Goal: Task Accomplishment & Management: Manage account settings

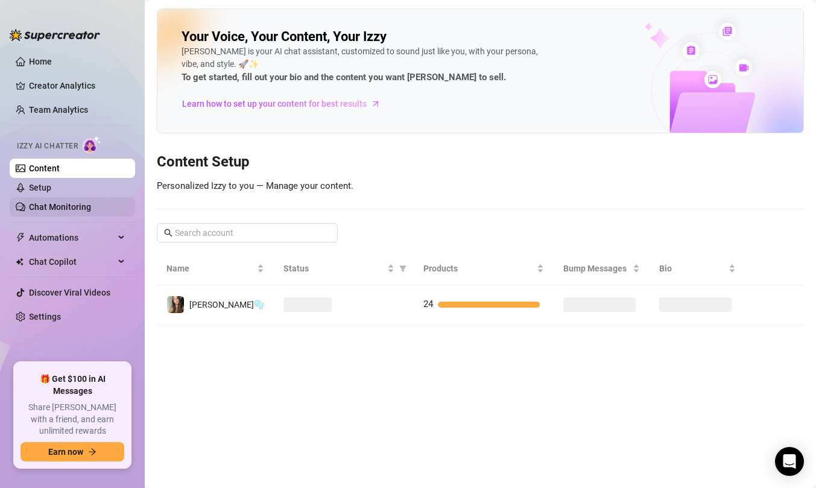
drag, startPoint x: 0, startPoint y: 0, endPoint x: 35, endPoint y: 200, distance: 203.2
click at [35, 202] on link "Chat Monitoring" at bounding box center [60, 207] width 62 height 10
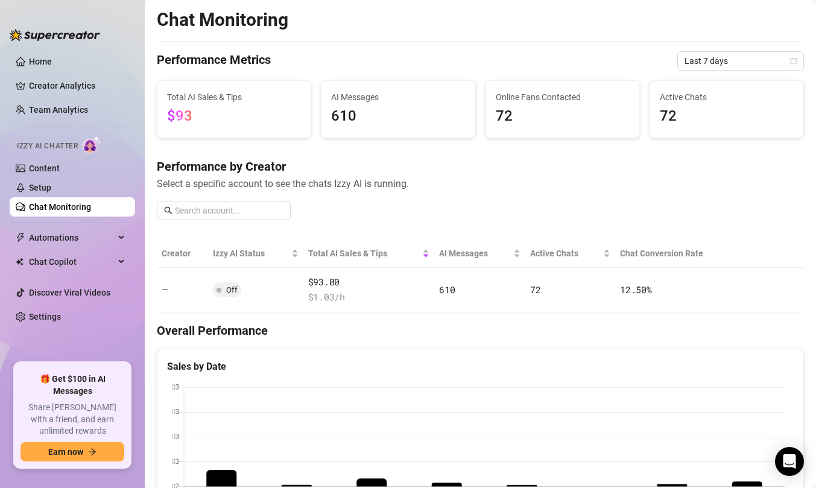
click at [91, 202] on link "Chat Monitoring" at bounding box center [60, 207] width 62 height 10
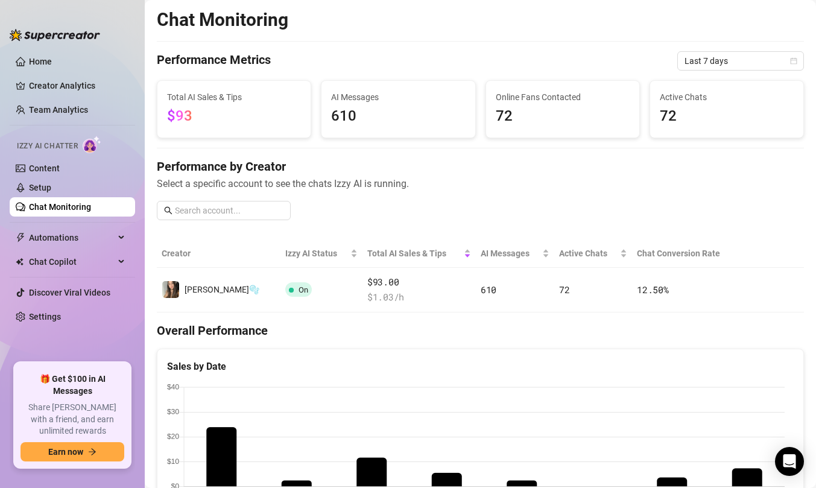
click at [51, 187] on link "Setup" at bounding box center [40, 188] width 22 height 10
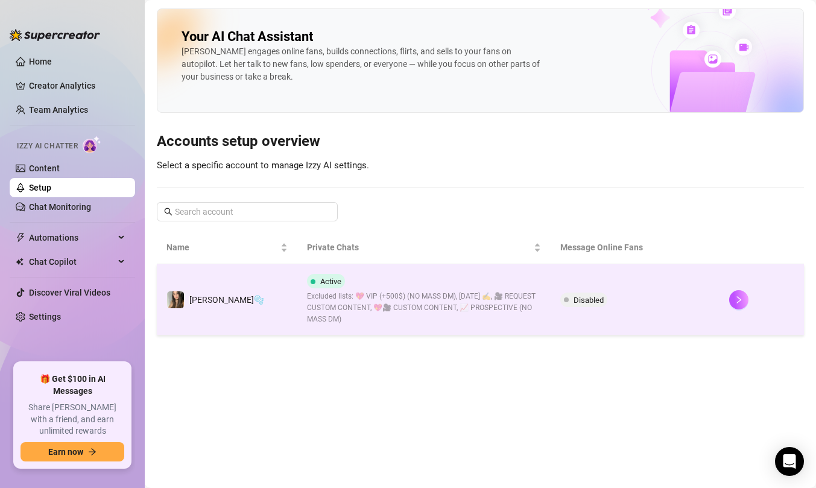
click at [325, 312] on span "Excluded lists: 💖 VIP (+500$) (NO MASS DM), [DATE] ✍️, 🎥 REQUEST CUSTOM CONTENT…" at bounding box center [424, 308] width 234 height 34
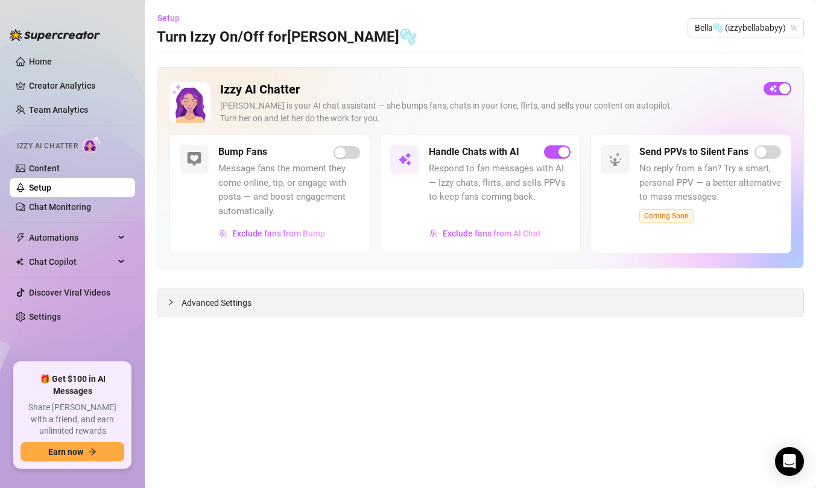
click at [321, 298] on div "Advanced Settings" at bounding box center [480, 302] width 646 height 28
click at [60, 163] on link "Content" at bounding box center [44, 168] width 31 height 10
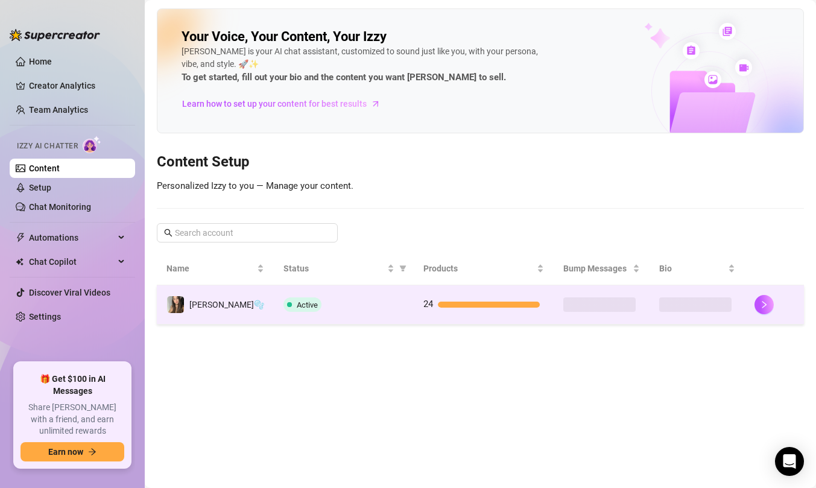
click at [311, 312] on td "Active" at bounding box center [344, 304] width 140 height 39
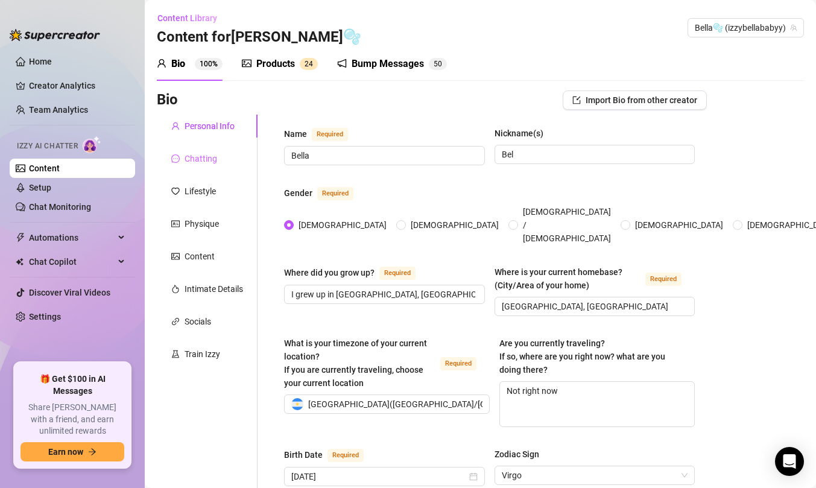
click at [195, 169] on div "Chatting" at bounding box center [207, 158] width 101 height 23
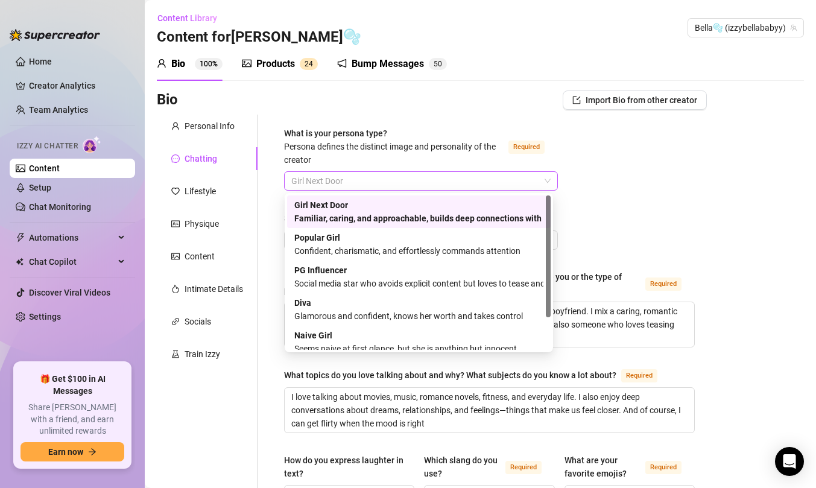
click at [362, 182] on span "Girl Next Door" at bounding box center [420, 181] width 259 height 18
click at [427, 159] on div "What is your persona type? [PERSON_NAME] defines the distinct image and persona…" at bounding box center [393, 147] width 219 height 40
click at [427, 172] on input "What is your persona type? [PERSON_NAME] defines the distinct image and persona…" at bounding box center [415, 181] width 248 height 18
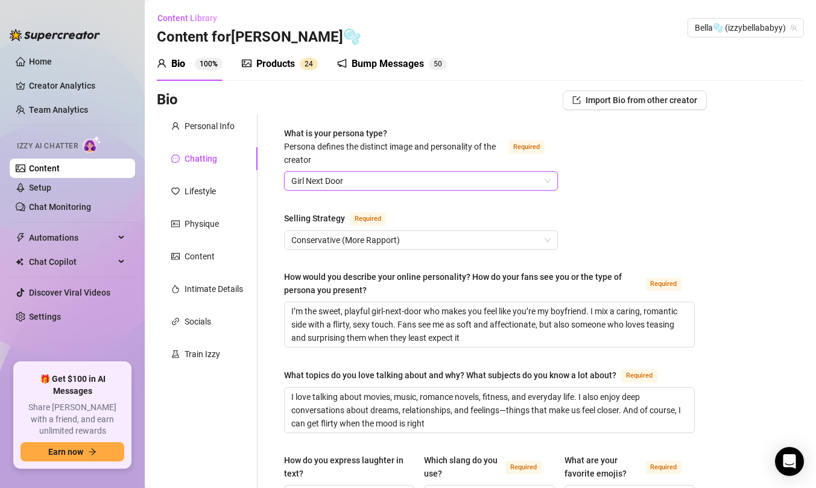
scroll to position [708, 0]
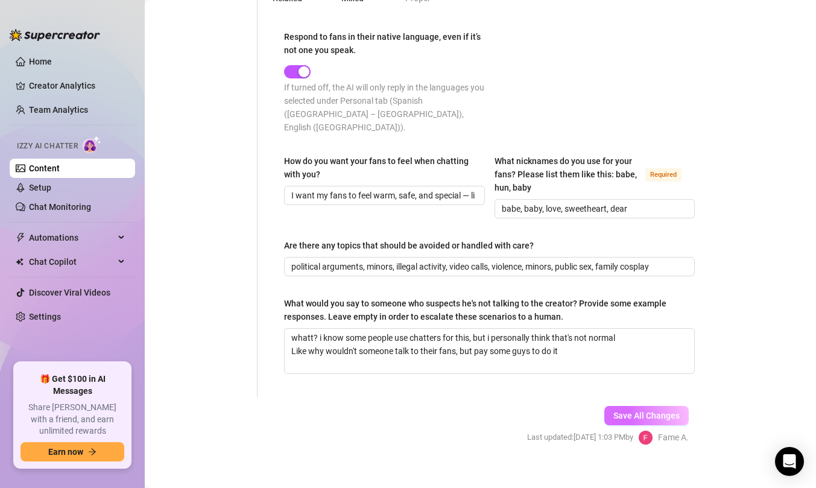
click at [605, 406] on button "Save All Changes" at bounding box center [646, 415] width 84 height 19
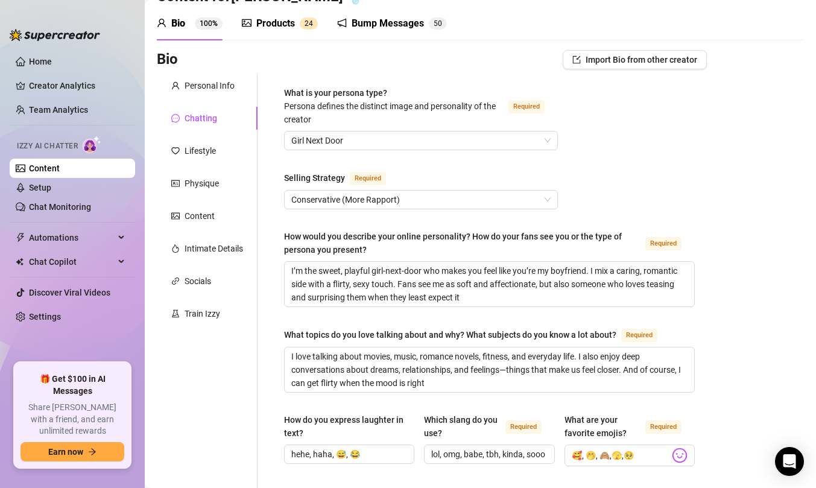
scroll to position [0, 0]
